Goal: Use online tool/utility: Utilize a website feature to perform a specific function

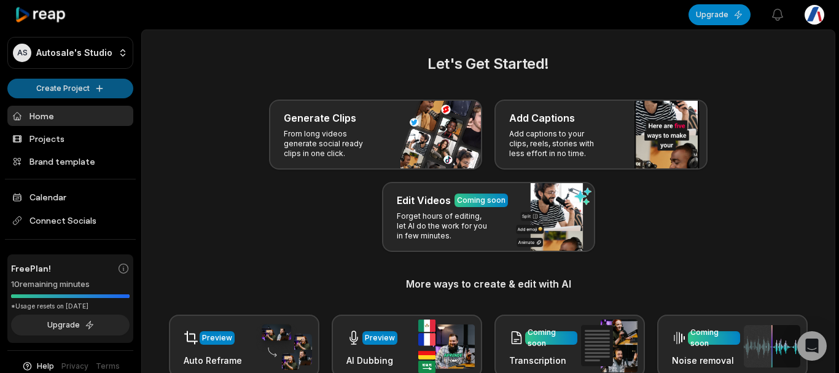
click at [59, 84] on html "AS Autosale's Studio Create Project Home Projects Brand template Calendar Conne…" at bounding box center [419, 186] width 839 height 373
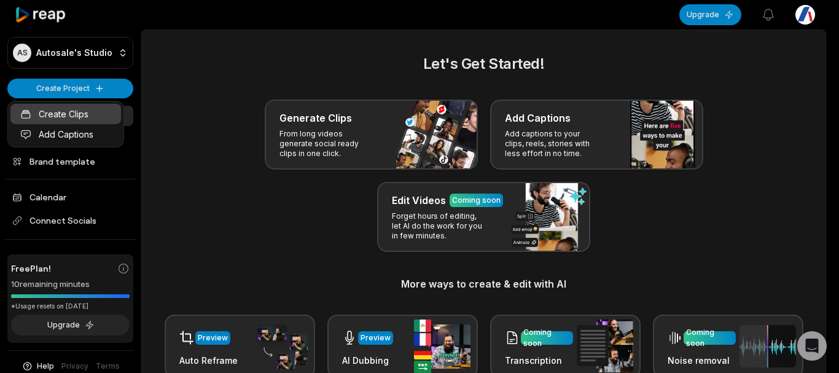
click at [76, 117] on link "Create Clips" at bounding box center [65, 114] width 111 height 20
